Goal: Task Accomplishment & Management: Manage account settings

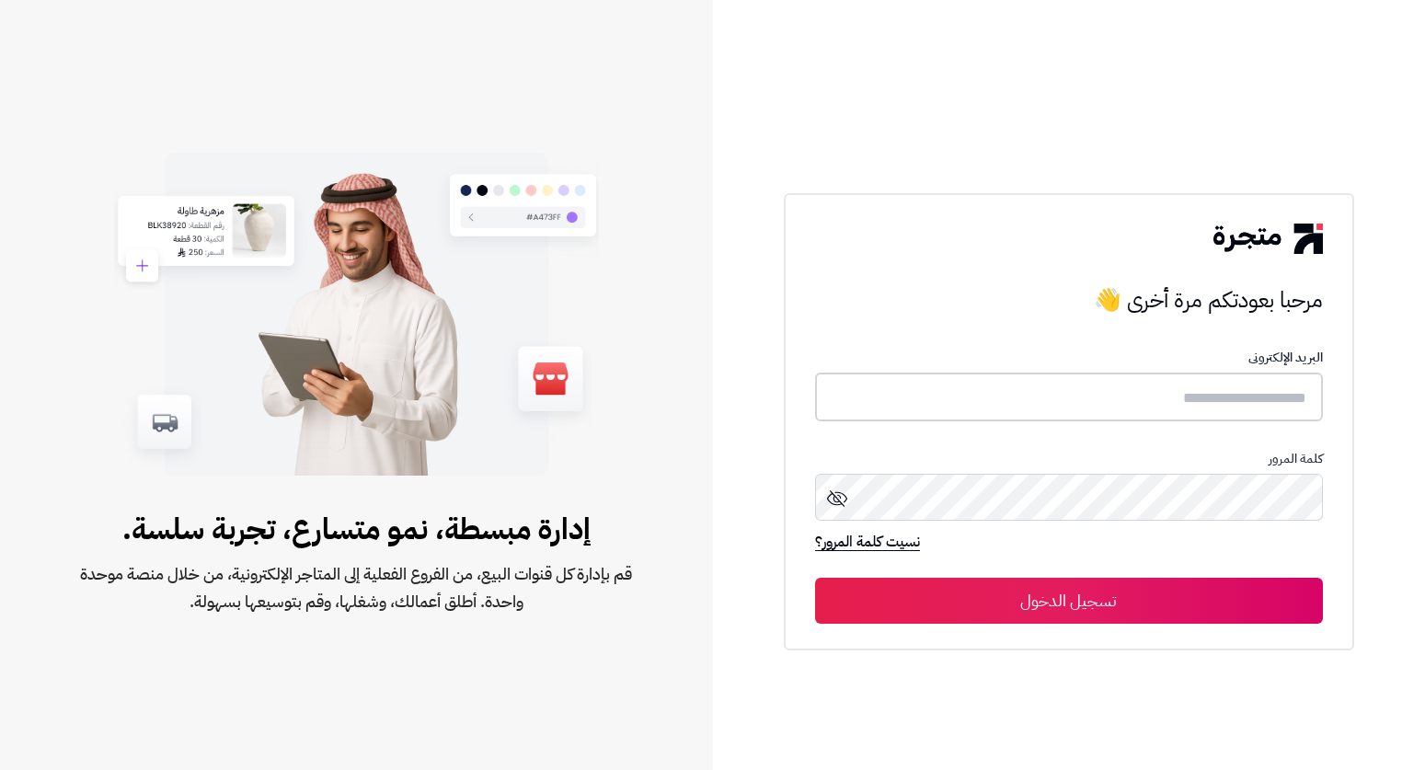
type input "*****"
click at [1223, 584] on button "تسجيل الدخول" at bounding box center [1069, 600] width 508 height 46
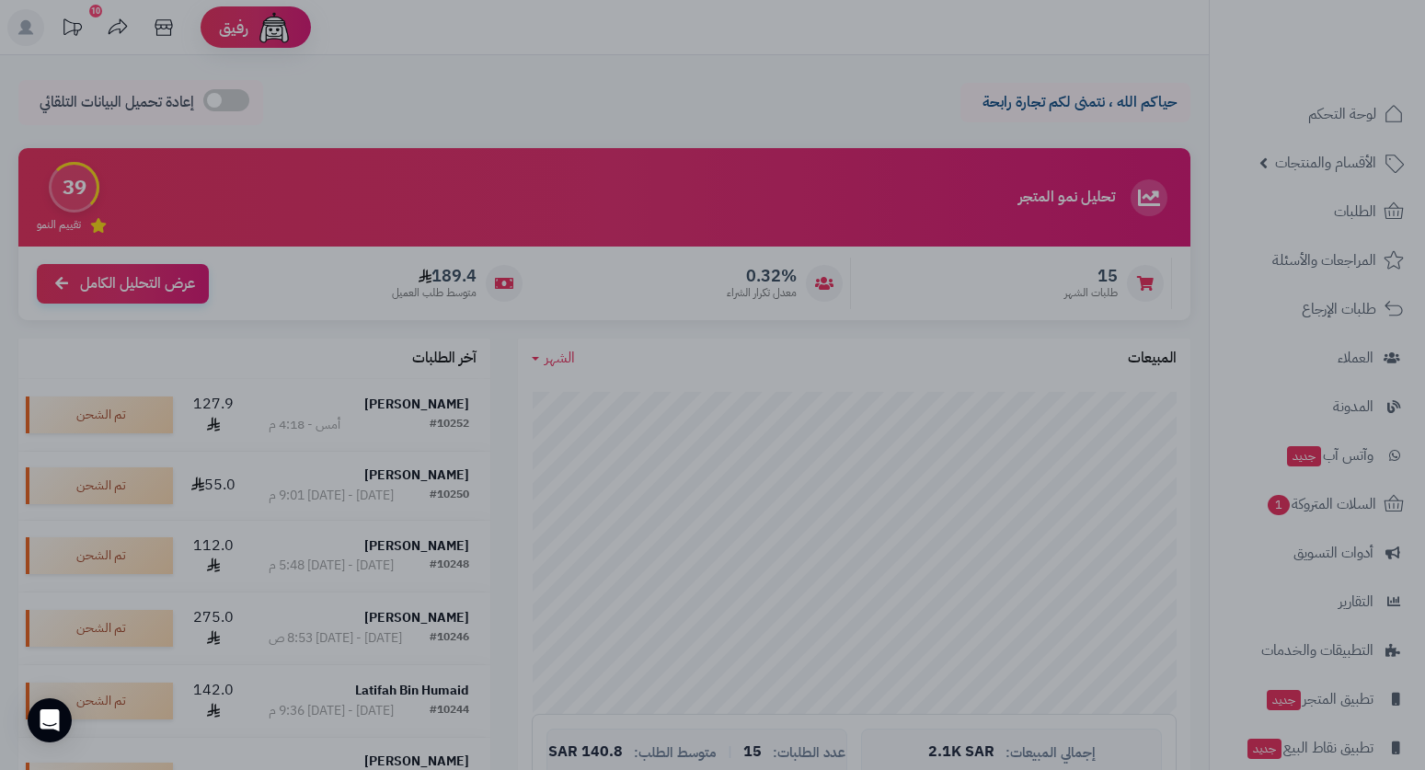
click at [1231, 369] on div at bounding box center [712, 385] width 1425 height 770
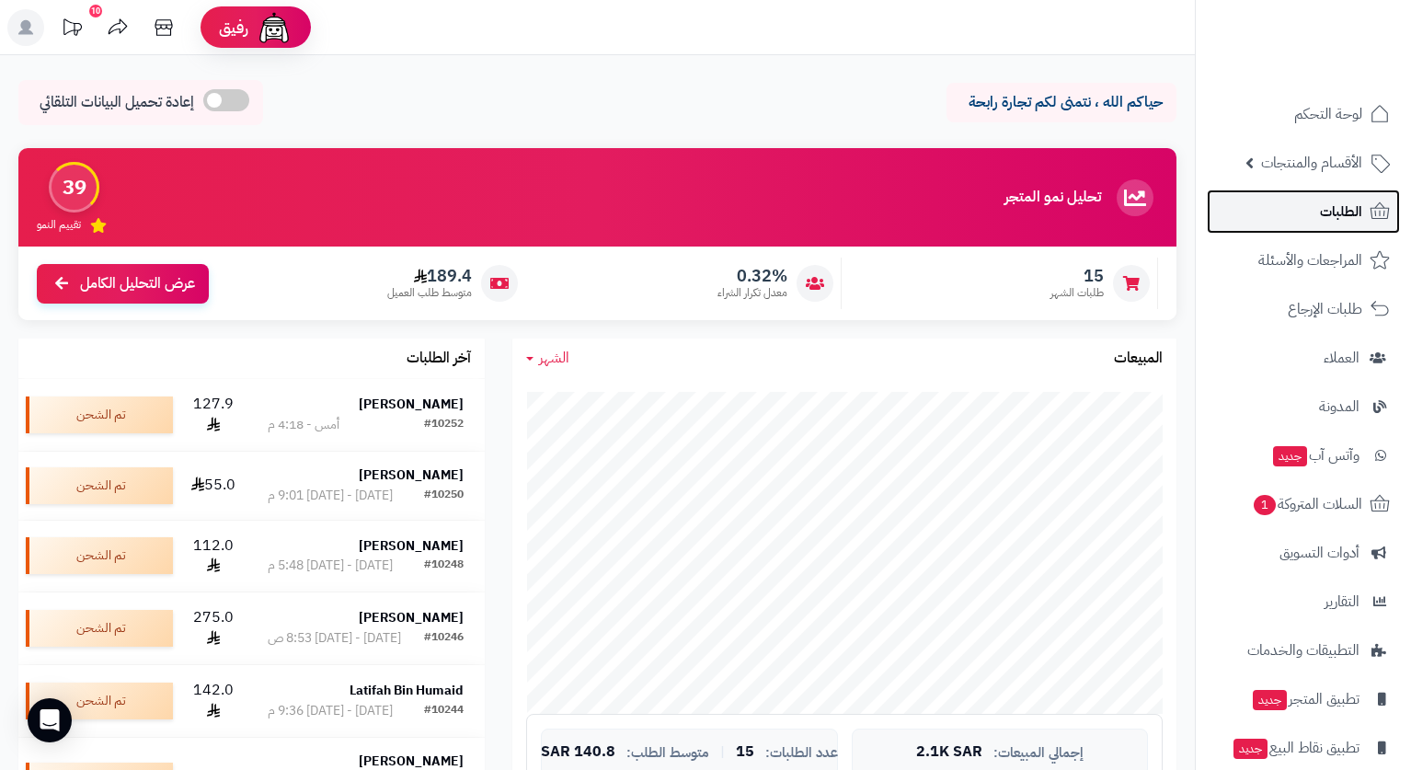
click at [1335, 210] on span "الطلبات" at bounding box center [1341, 212] width 42 height 26
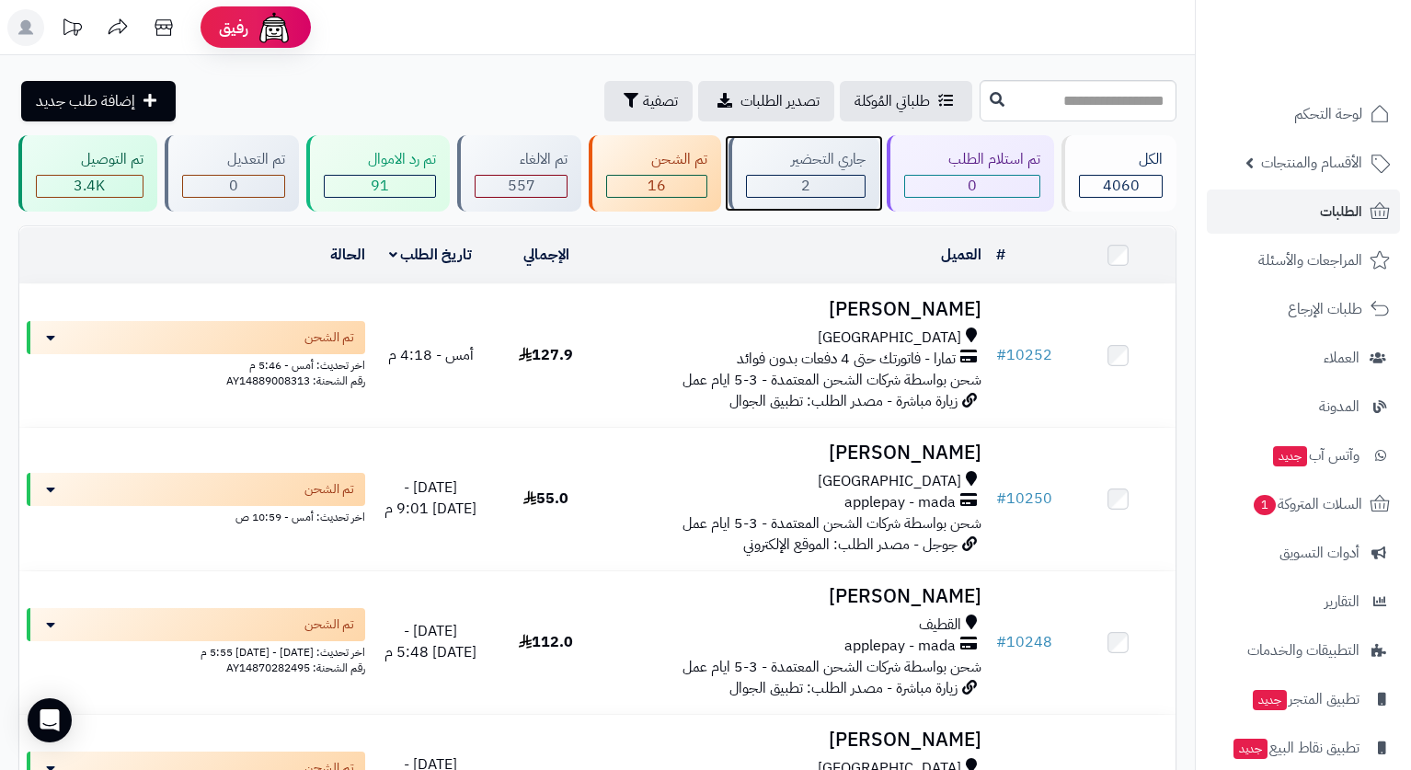
click at [839, 156] on div "جاري التحضير" at bounding box center [806, 159] width 120 height 21
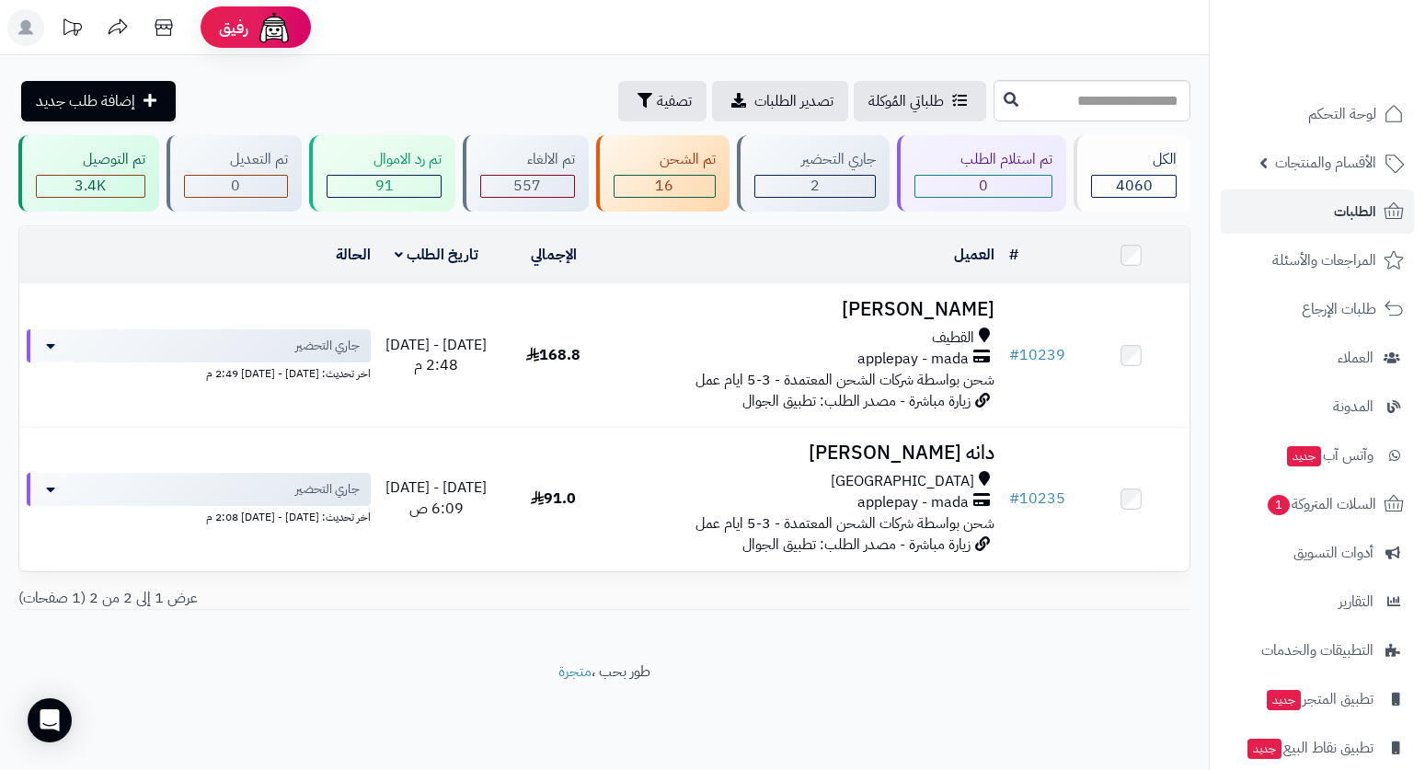
click at [1024, 45] on header "رفيق ! الطلبات معالجة مكتمل إرجاع المنتجات العملاء المتواجدون الان 7891 عملاء م…" at bounding box center [712, 27] width 1425 height 55
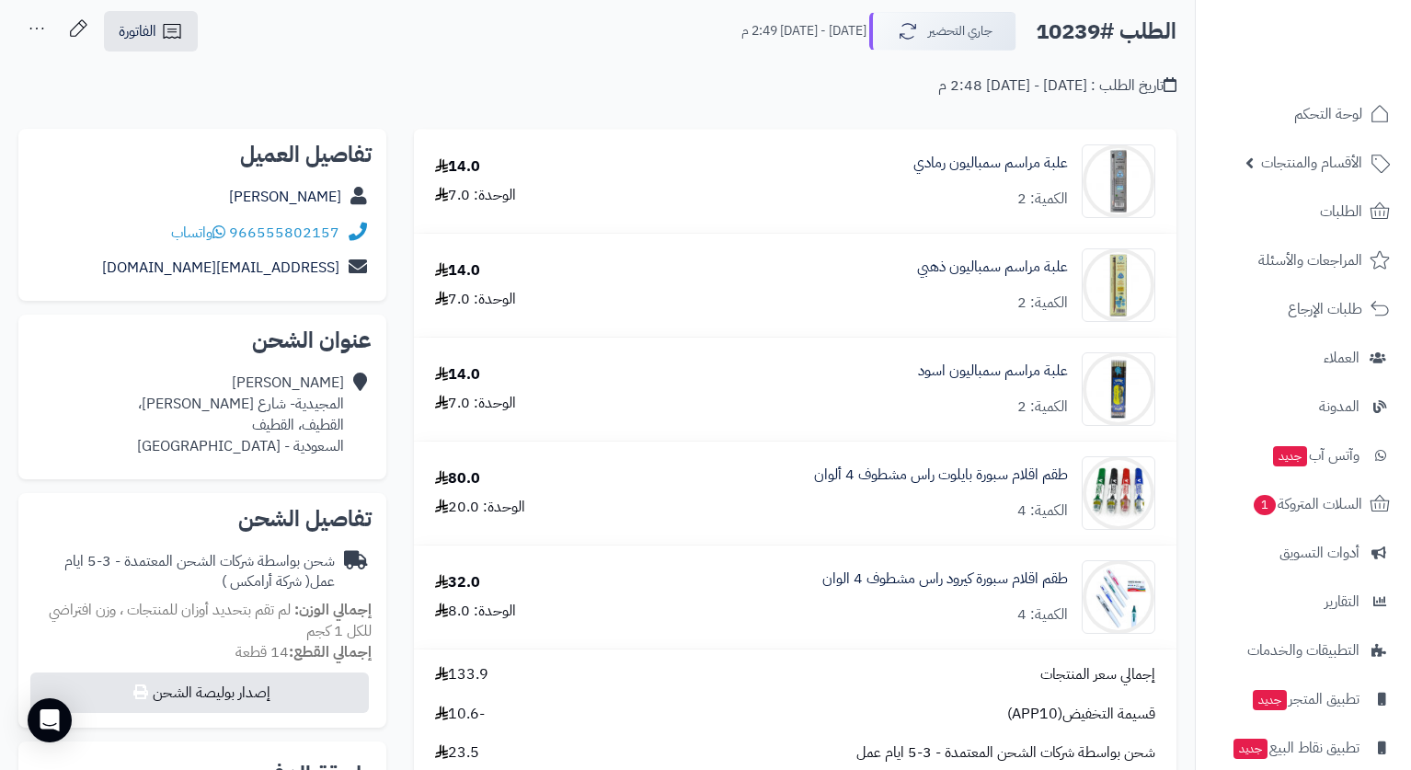
scroll to position [8, 0]
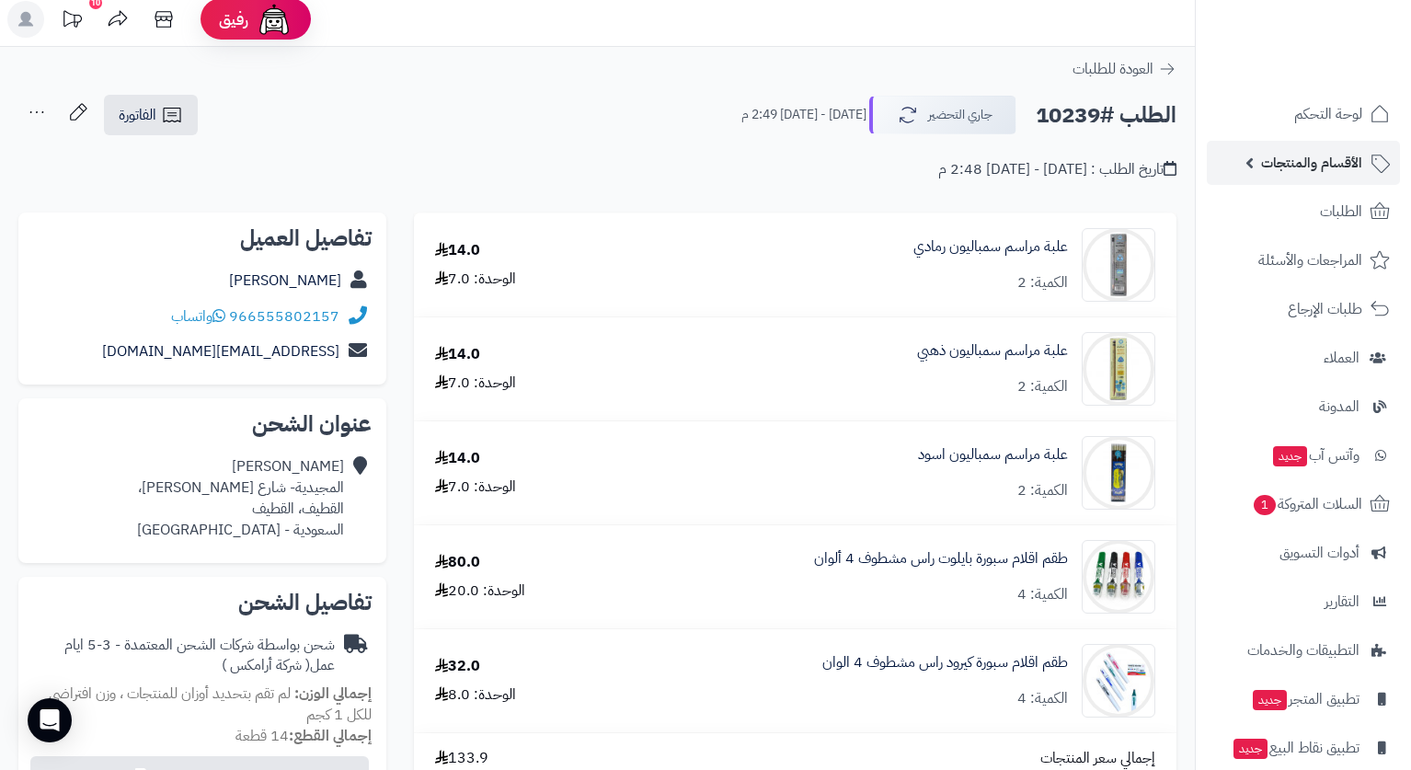
click at [1325, 155] on span "الأقسام والمنتجات" at bounding box center [1311, 163] width 101 height 26
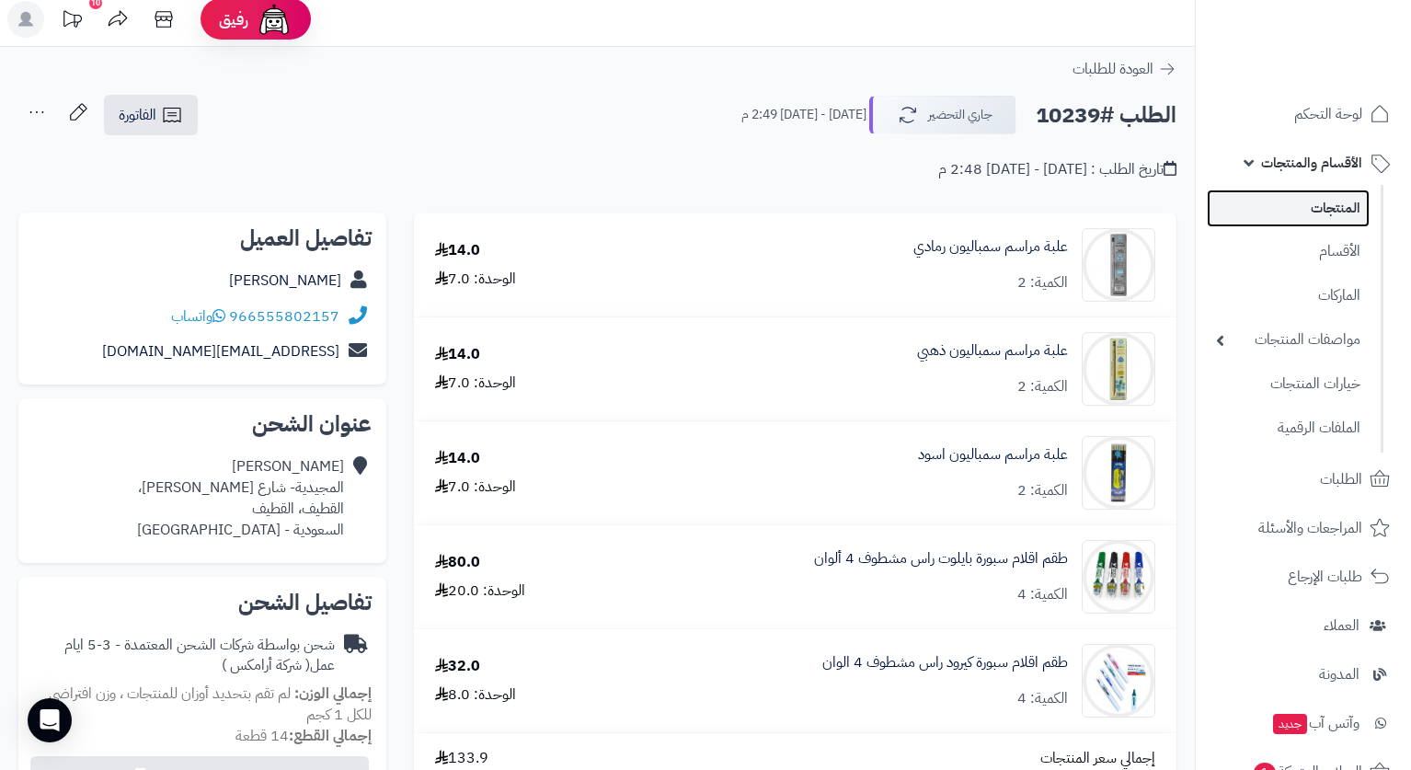
click at [1323, 202] on link "المنتجات" at bounding box center [1288, 209] width 163 height 38
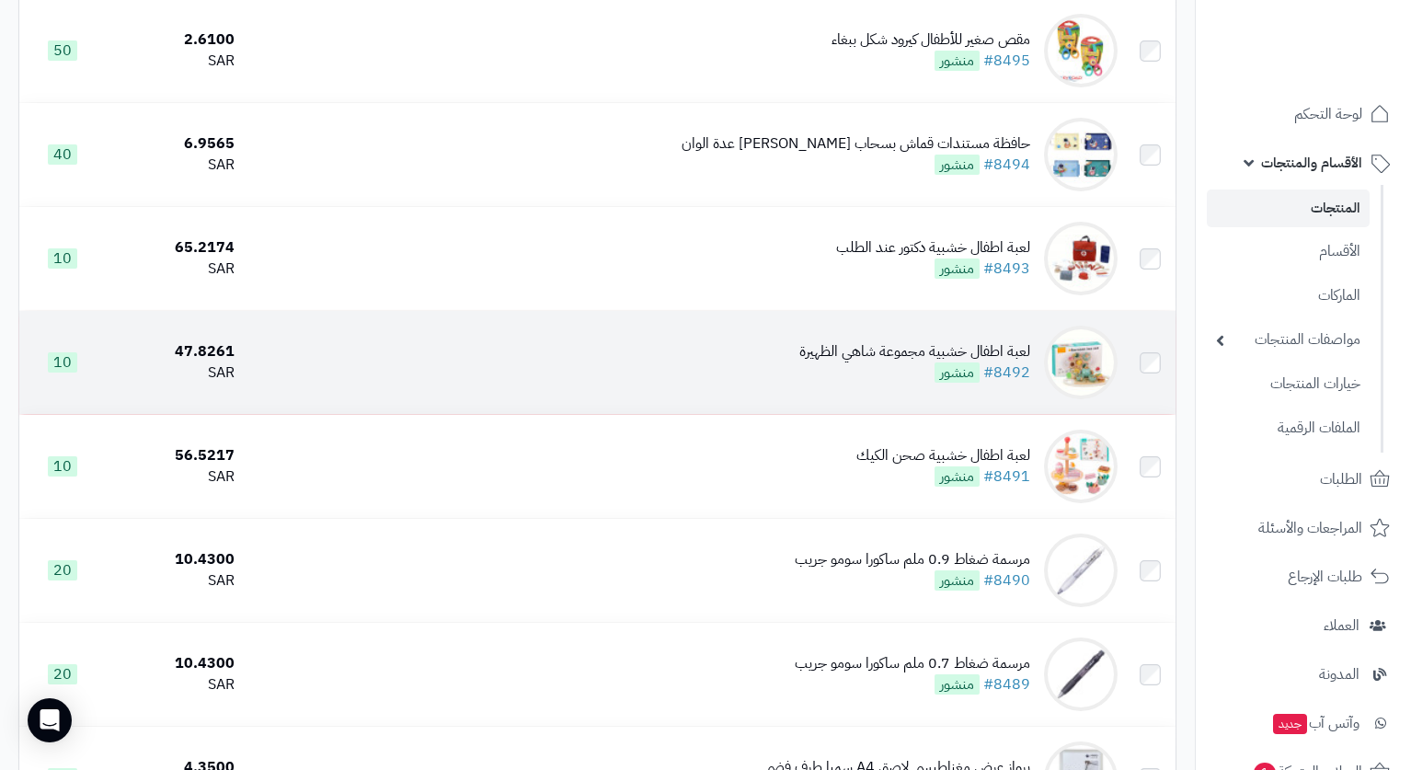
scroll to position [920, 0]
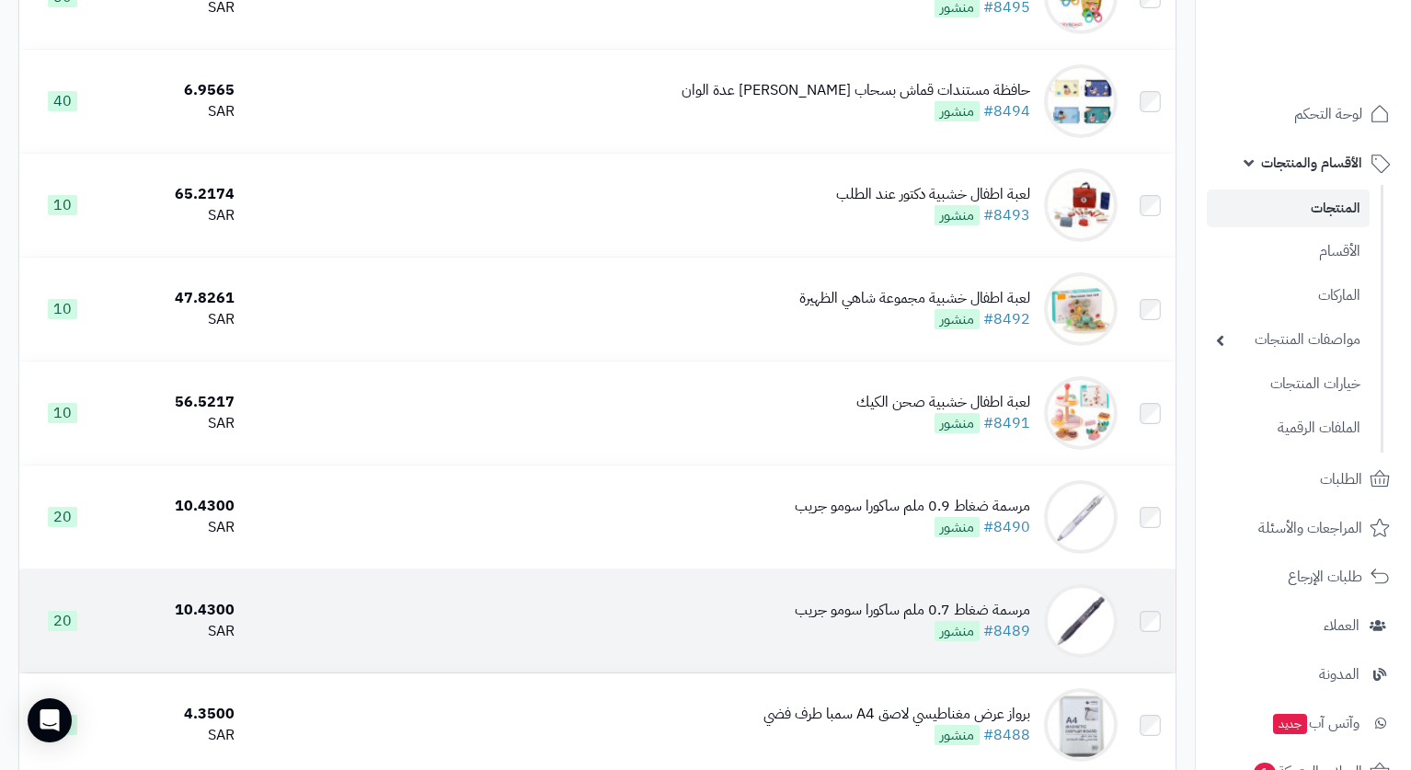
click at [966, 633] on span "منشور" at bounding box center [957, 631] width 45 height 20
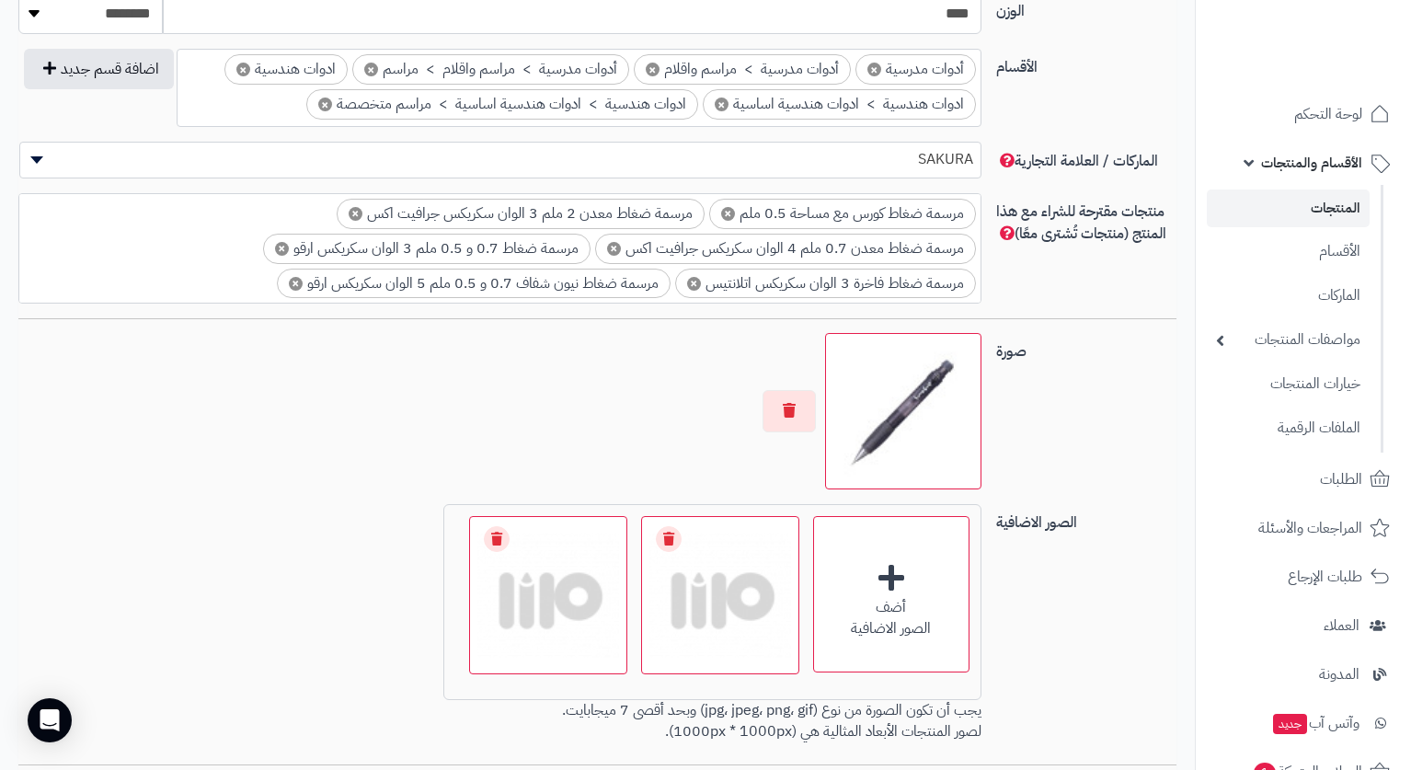
scroll to position [1288, 0]
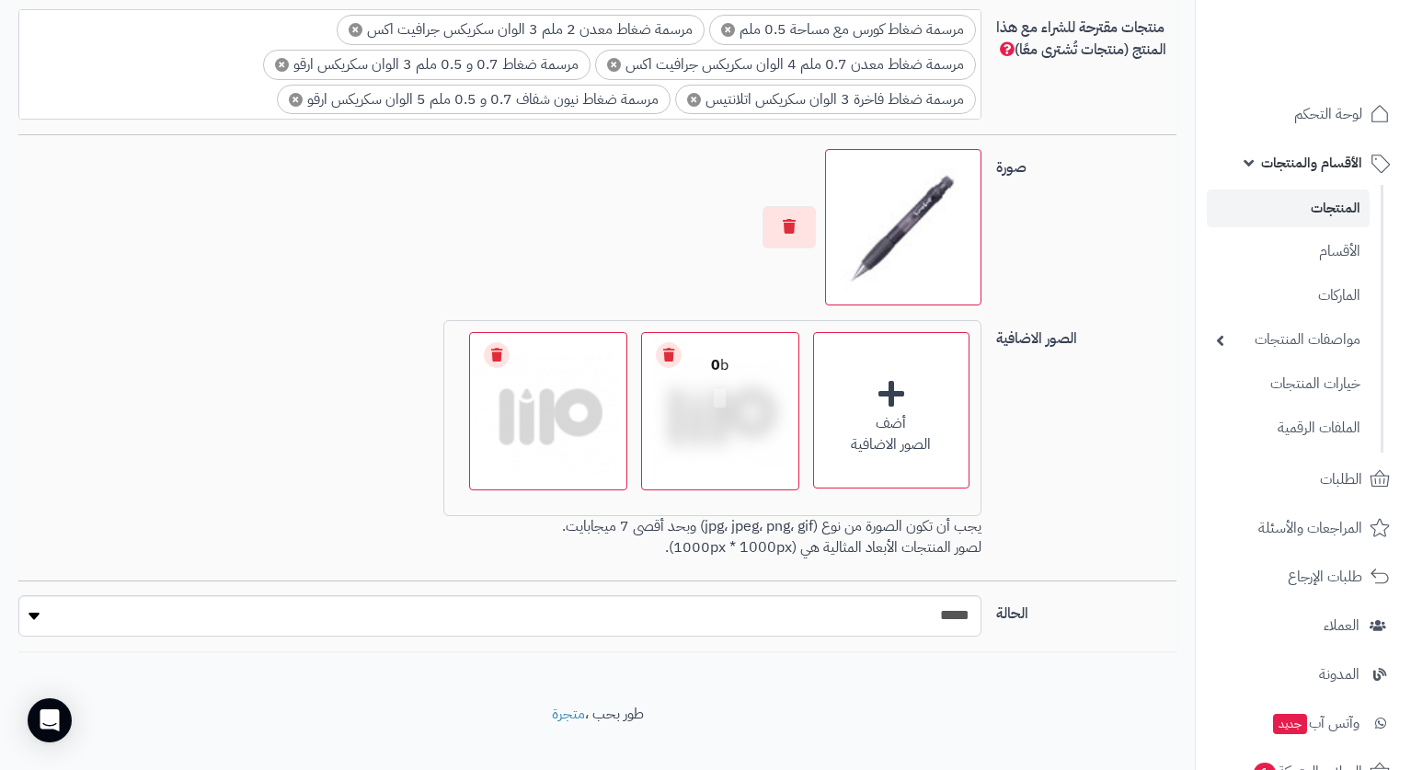
click at [666, 353] on link "Remove file" at bounding box center [669, 355] width 26 height 26
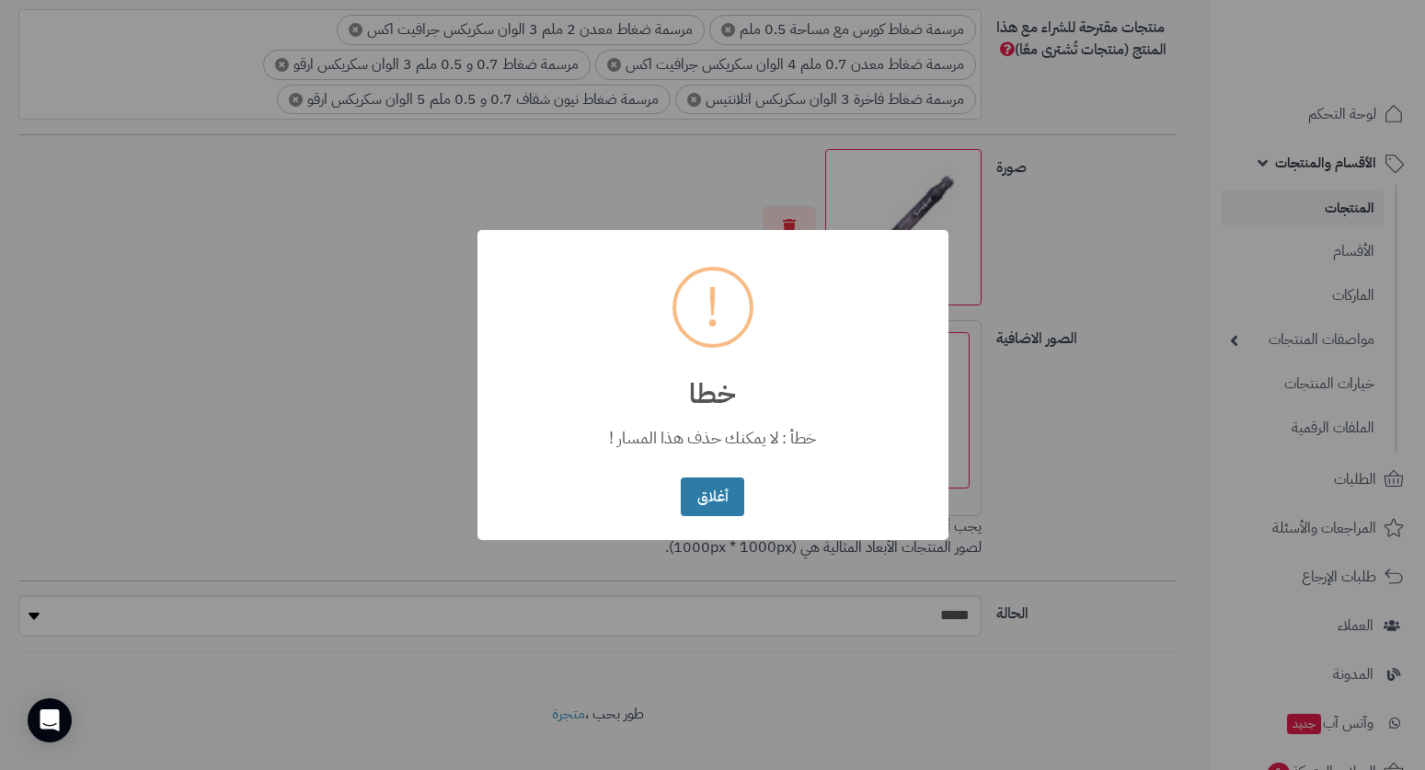
click at [714, 501] on button "أغلاق" at bounding box center [712, 498] width 63 height 40
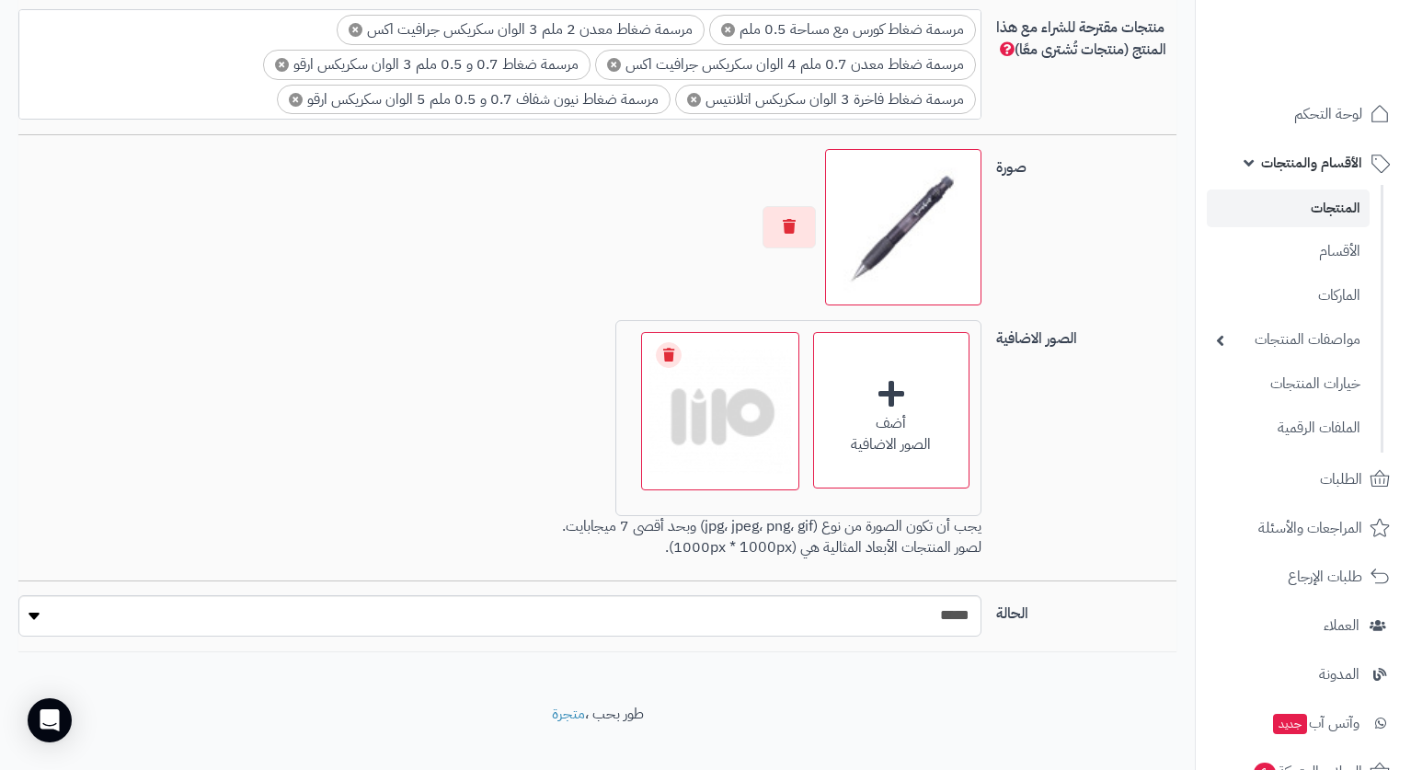
click at [665, 355] on link "Remove file" at bounding box center [669, 355] width 26 height 26
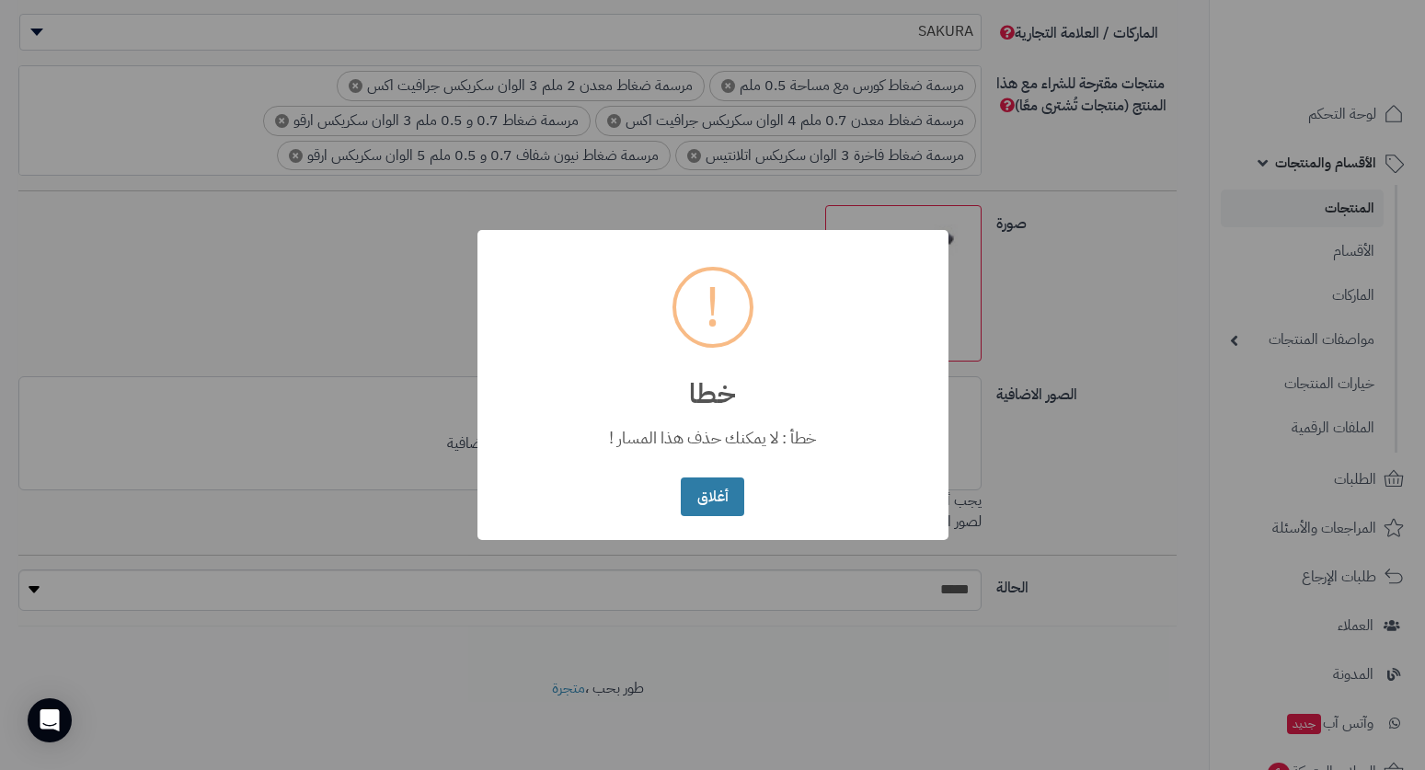
click at [706, 500] on button "أغلاق" at bounding box center [712, 498] width 63 height 40
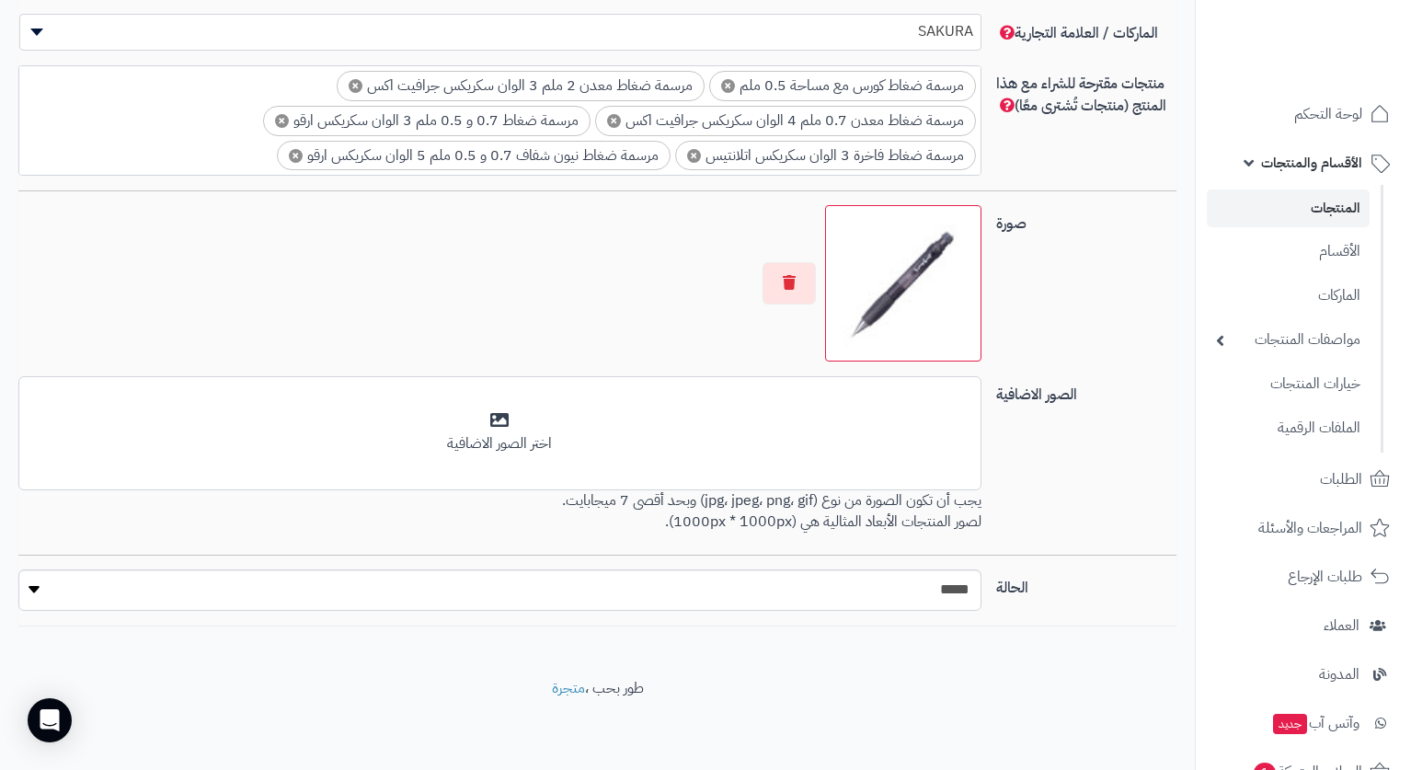
click at [1151, 292] on div "صورة اختر الصورة الأساسية" at bounding box center [597, 290] width 1173 height 171
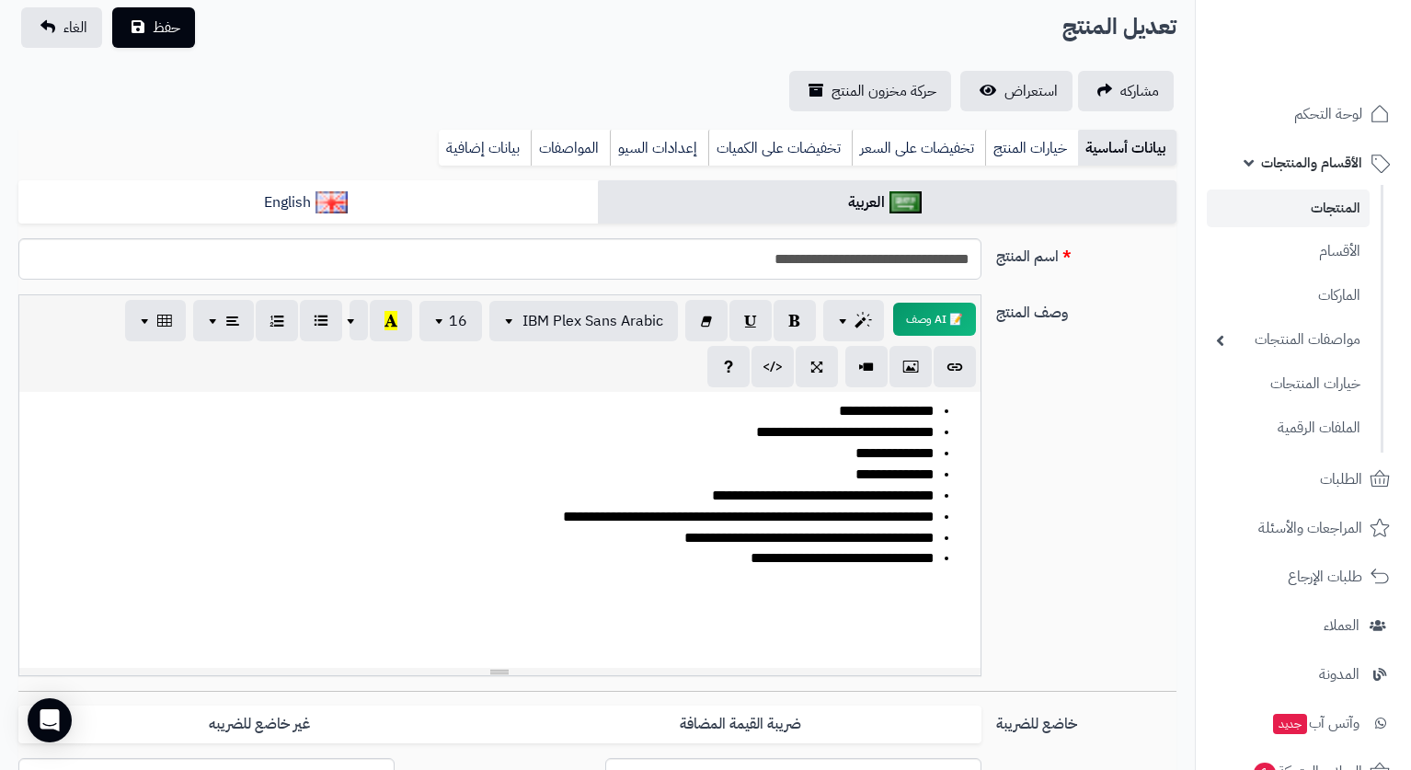
scroll to position [0, 0]
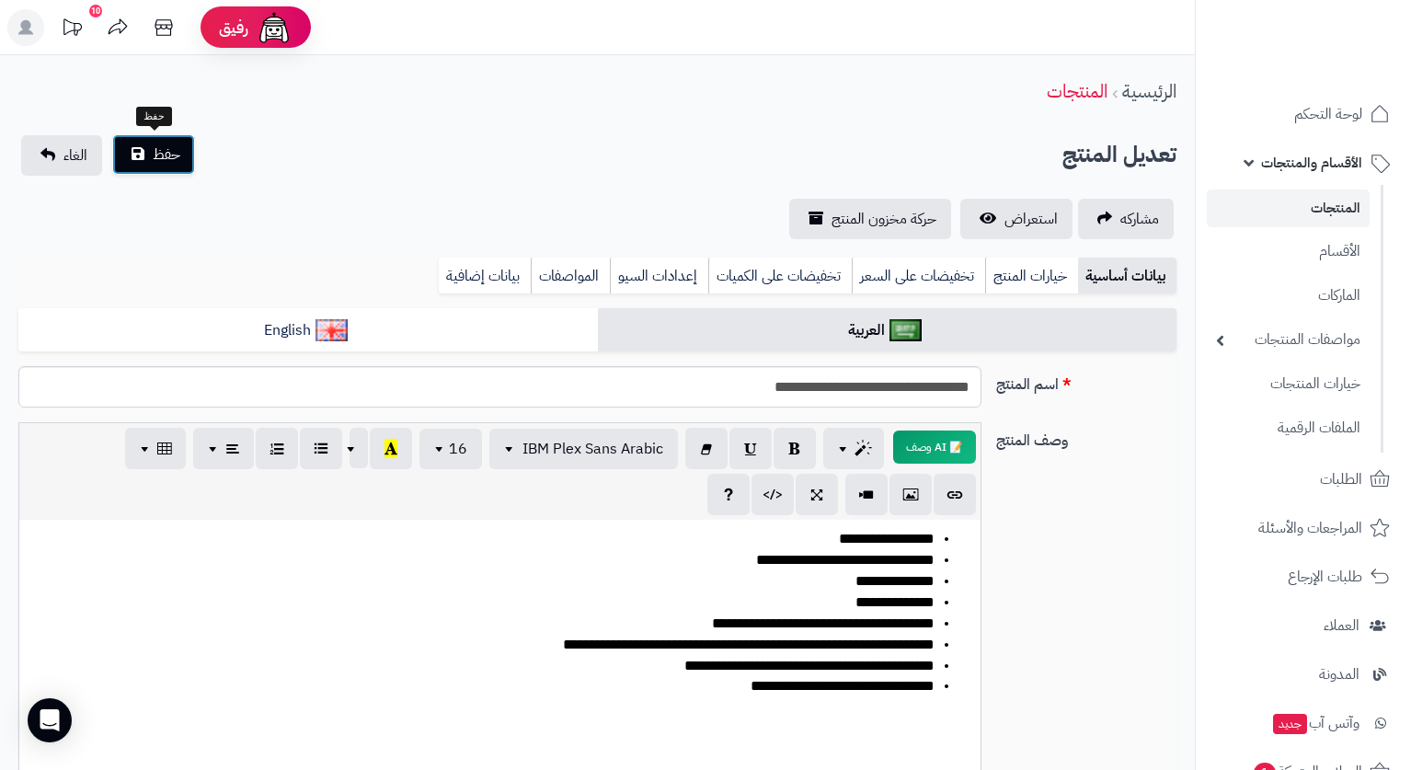
click at [167, 141] on button "حفظ" at bounding box center [153, 154] width 83 height 40
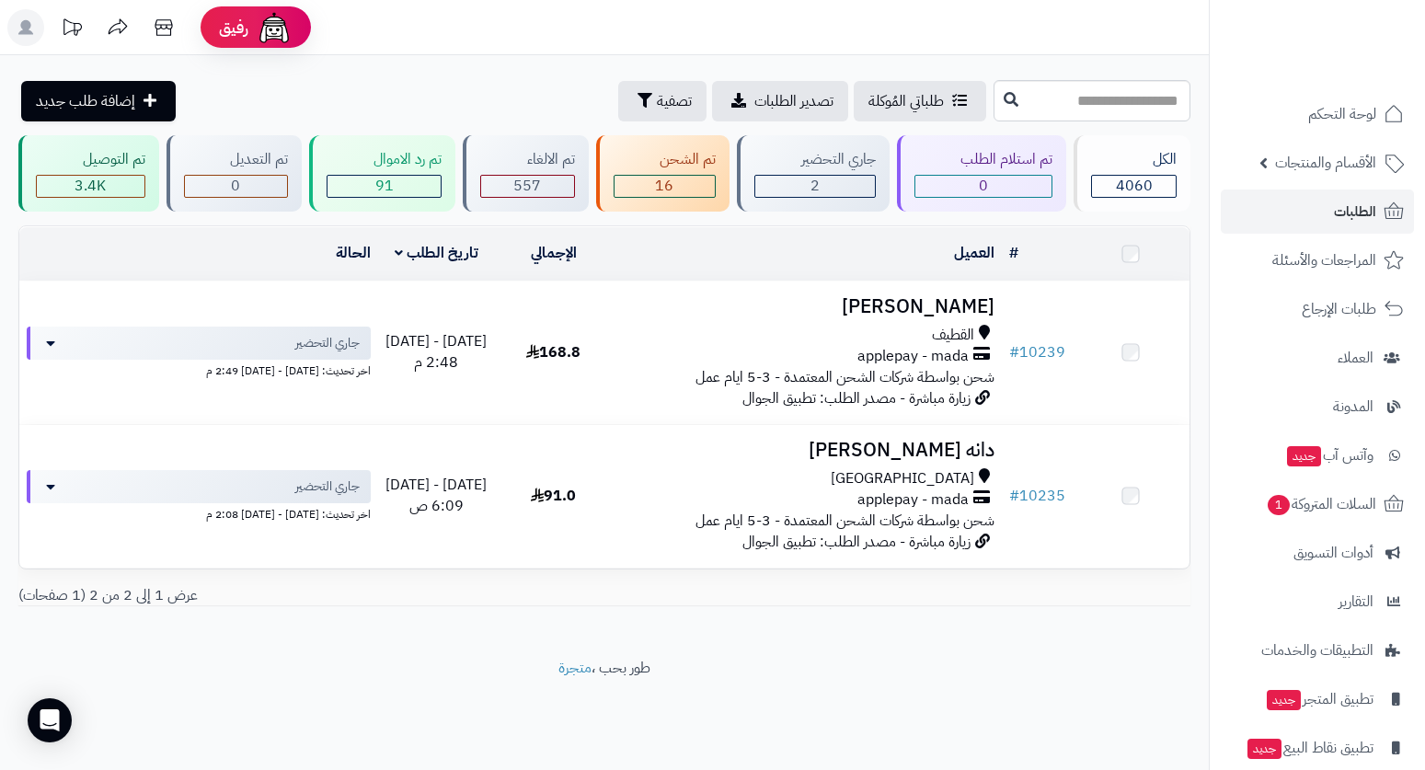
click at [1001, 102] on input "text" at bounding box center [1092, 100] width 197 height 41
type input "****"
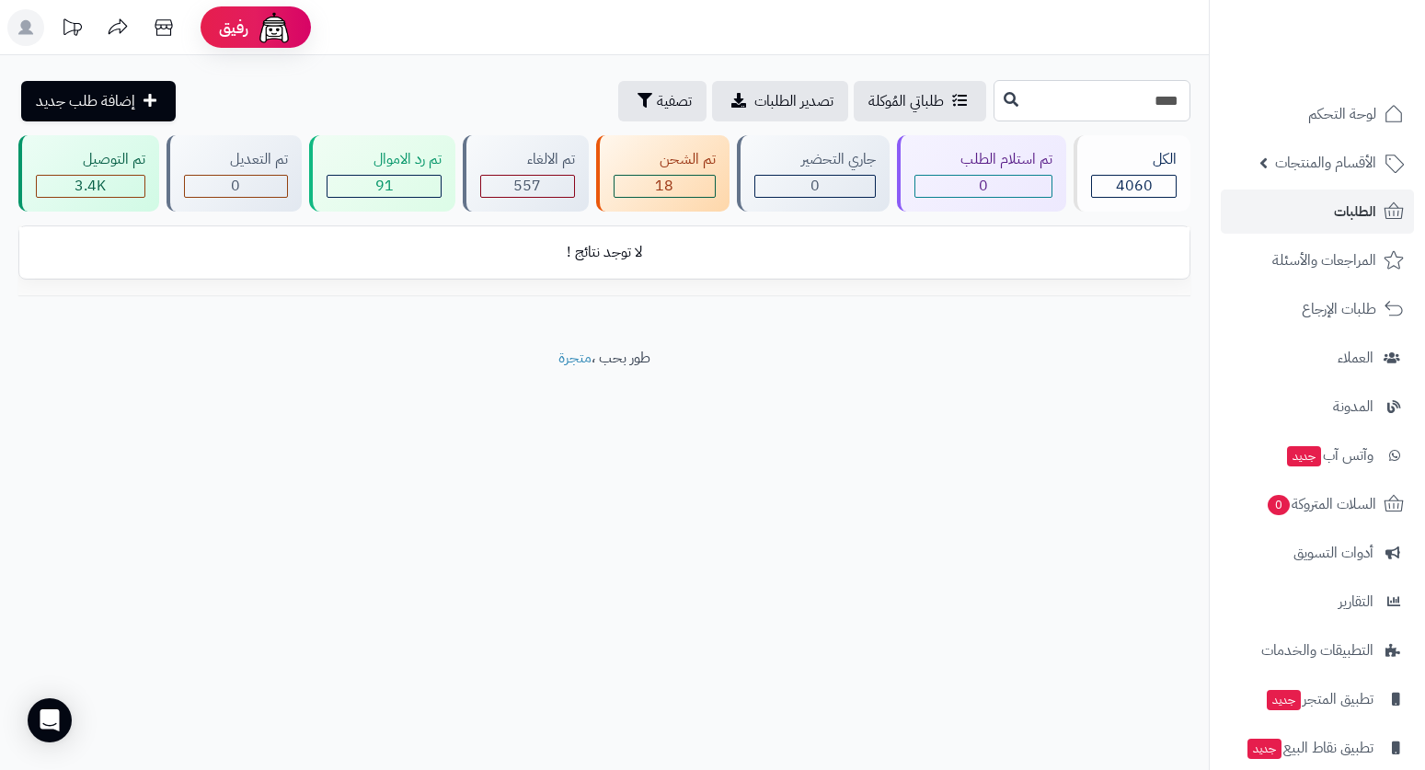
click at [1167, 105] on input "****" at bounding box center [1092, 100] width 197 height 41
click at [515, 152] on div "تم الالغاء" at bounding box center [527, 159] width 95 height 21
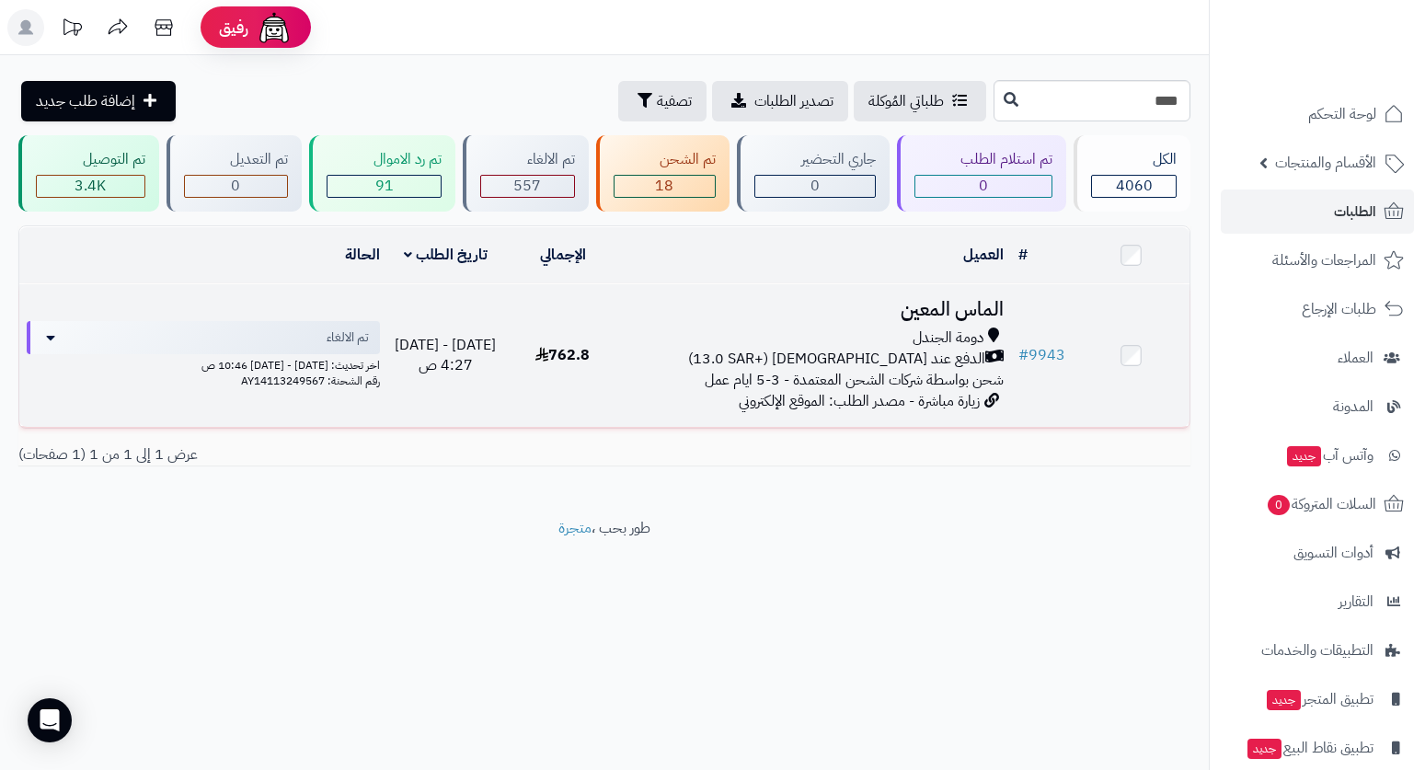
click at [945, 393] on span "زيارة مباشرة - مصدر الطلب: الموقع الإلكتروني" at bounding box center [859, 401] width 241 height 22
click at [969, 328] on span "دومة الجندل" at bounding box center [948, 338] width 71 height 21
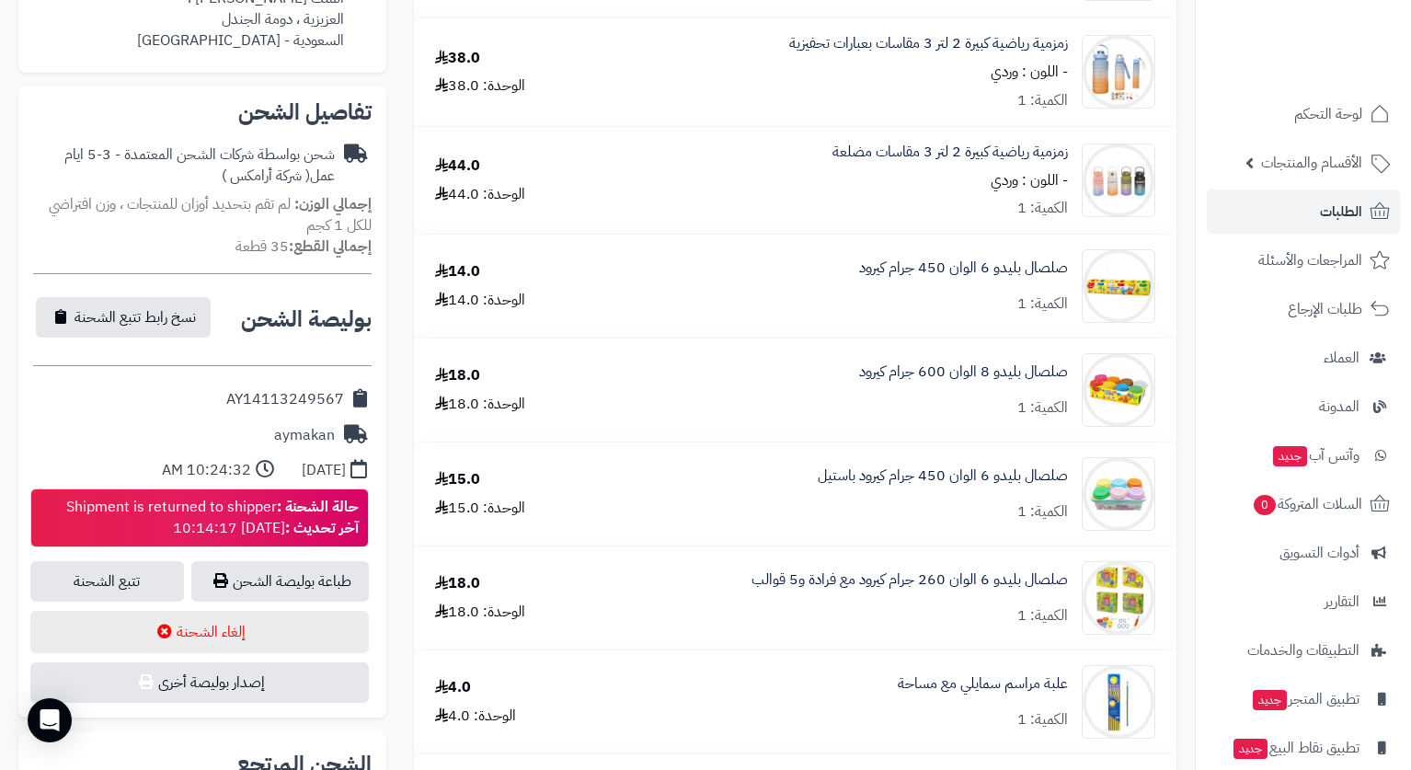
scroll to position [552, 0]
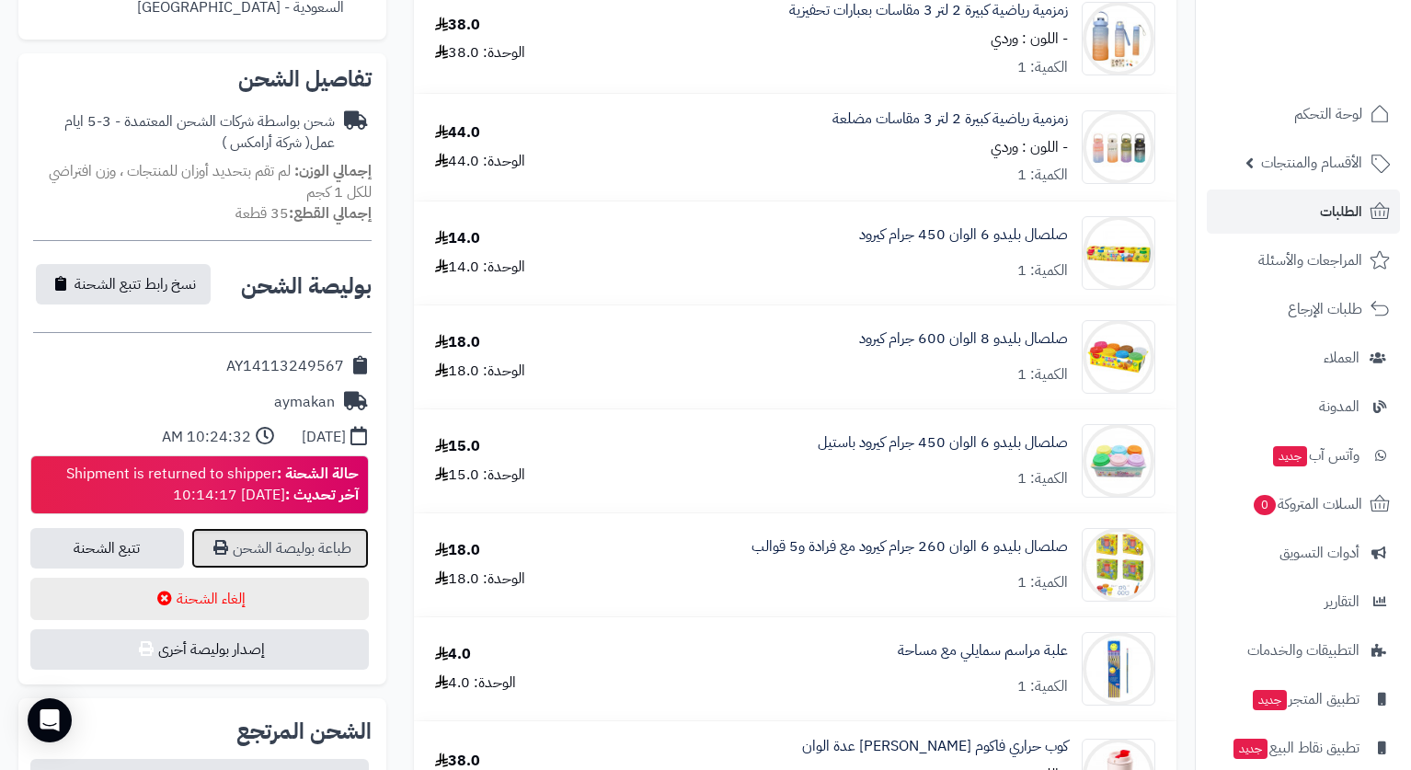
click at [267, 547] on link "طباعة بوليصة الشحن" at bounding box center [280, 548] width 178 height 40
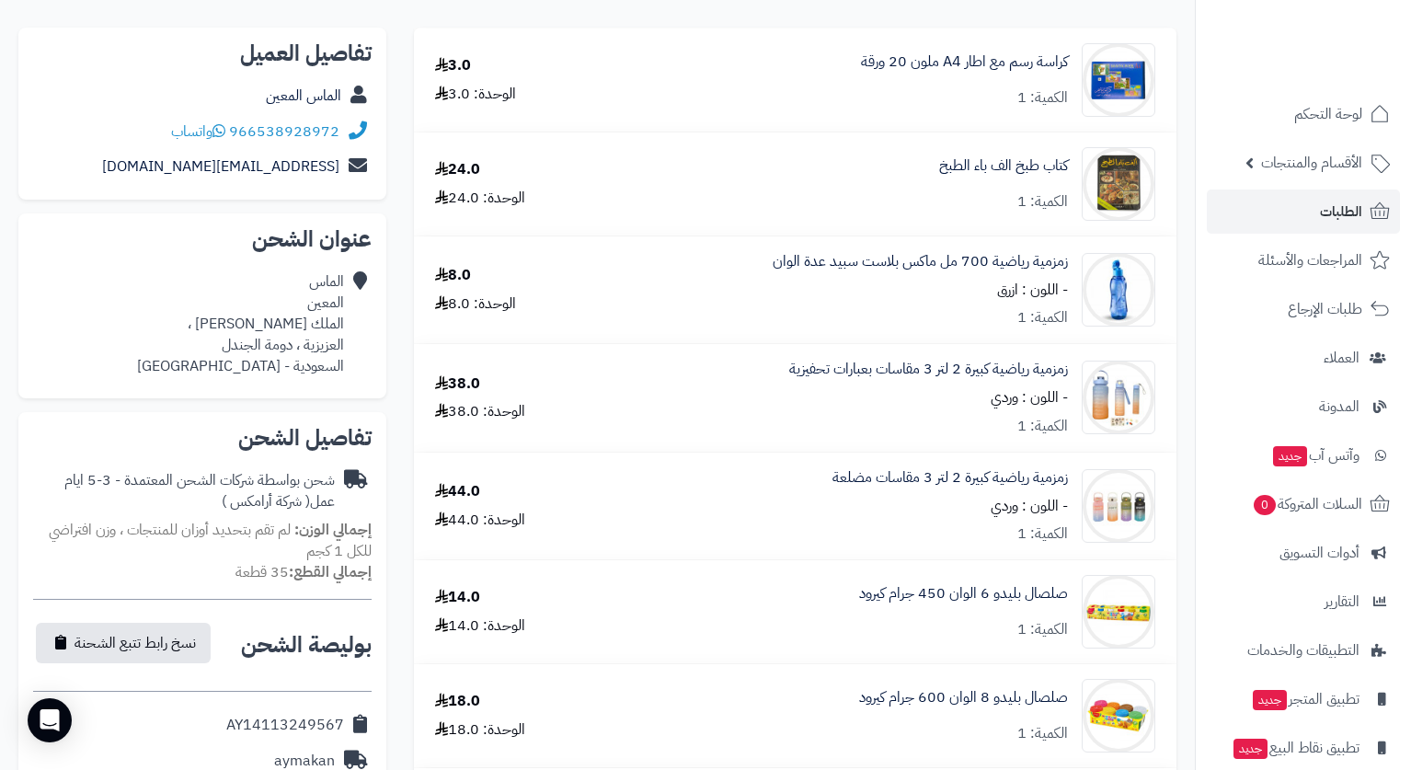
scroll to position [92, 0]
